Goal: Task Accomplishment & Management: Manage account settings

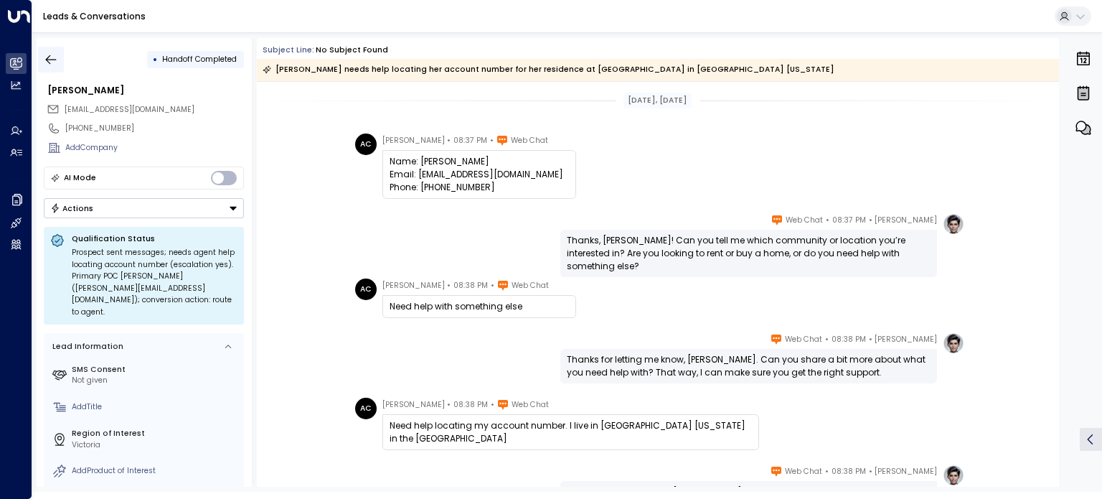
click at [52, 60] on icon "button" at bounding box center [51, 59] width 14 height 14
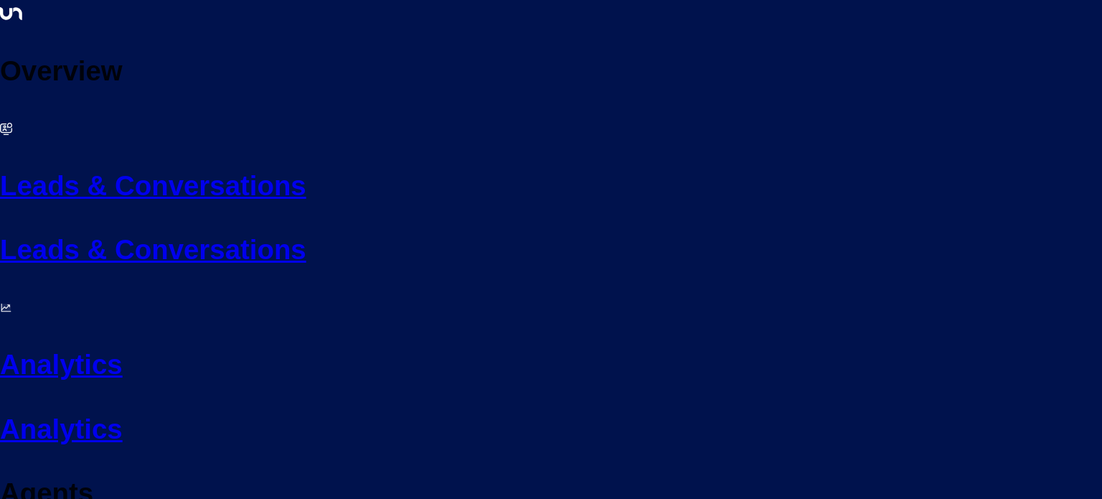
scroll to position [138, 0]
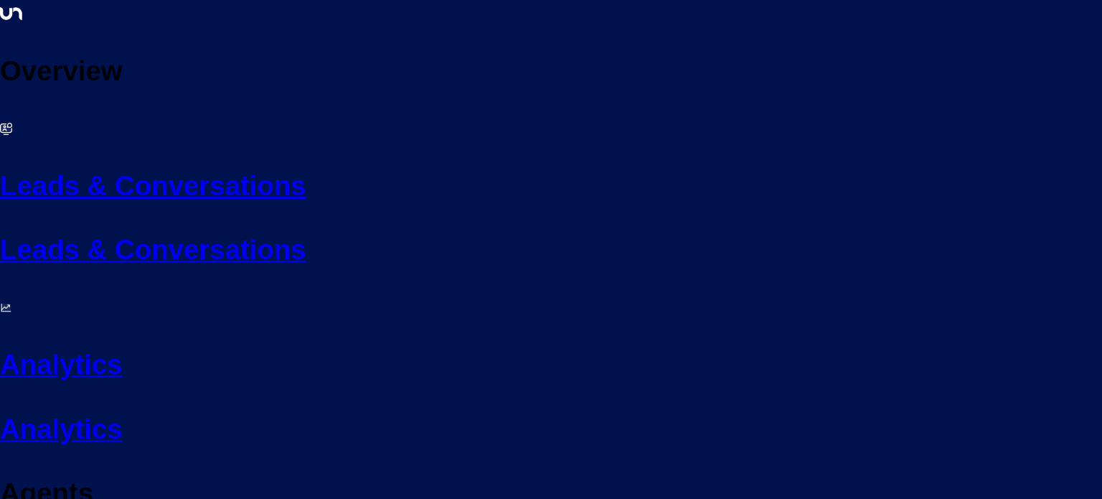
scroll to position [138, 0]
